Goal: Ask a question: Seek information or help from site administrators or community

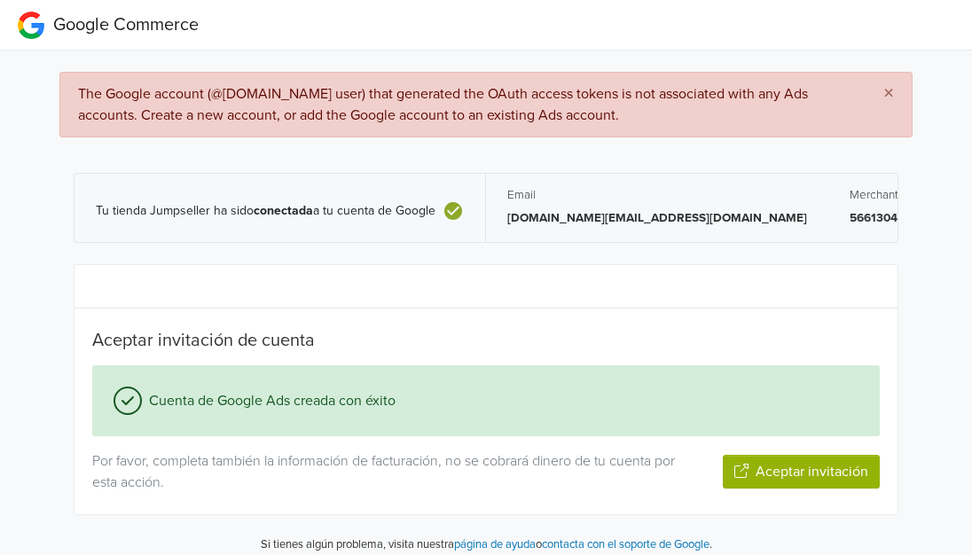
click at [811, 477] on button "Aceptar invitación" at bounding box center [801, 472] width 157 height 34
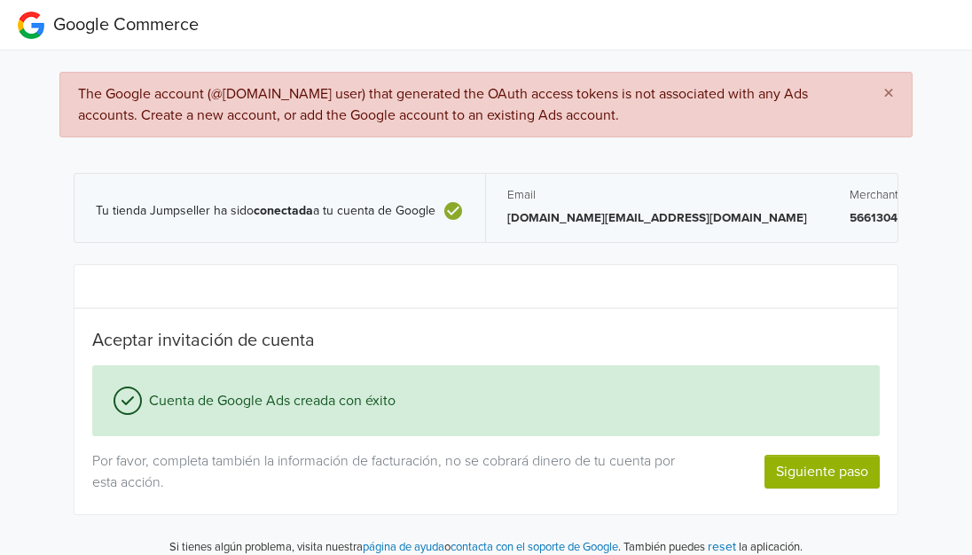
click at [39, 151] on div "× The Google account (@[DOMAIN_NAME] user) that generated the OAuth access toke…" at bounding box center [486, 311] width 999 height 521
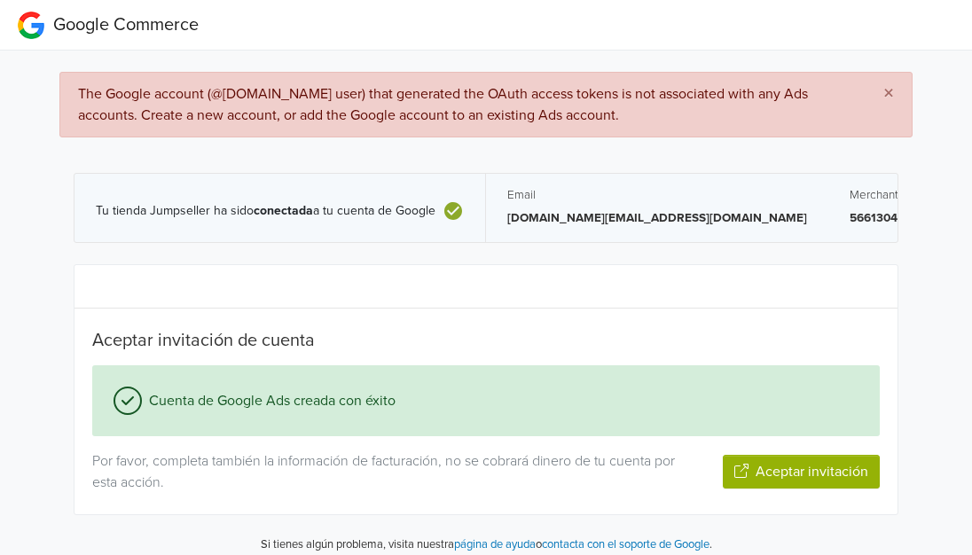
click at [16, 387] on div "× The Google account (@[DOMAIN_NAME] user) that generated the OAuth access toke…" at bounding box center [486, 309] width 999 height 517
click at [893, 87] on span "×" at bounding box center [889, 94] width 11 height 26
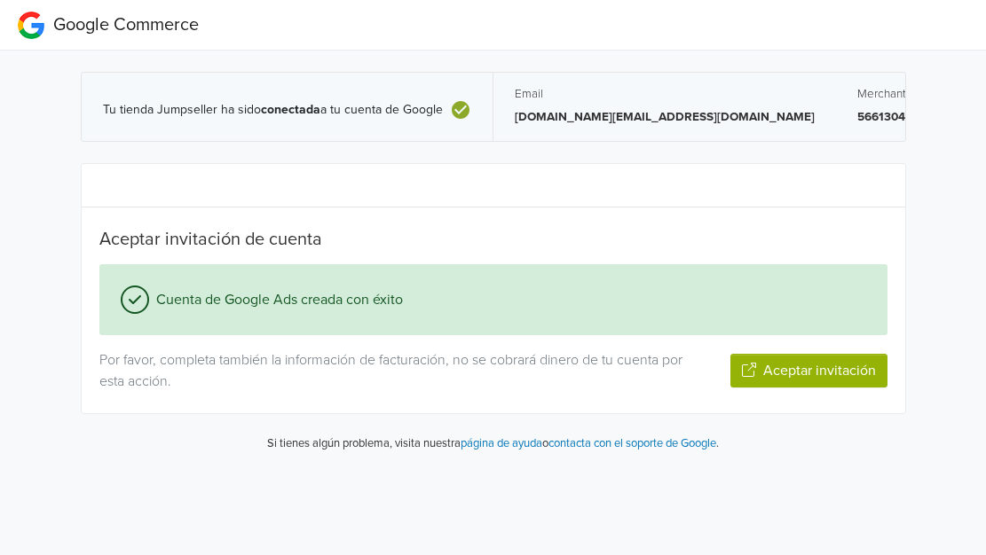
click at [607, 444] on link "contacta con el soporte de Google" at bounding box center [632, 444] width 168 height 14
